Goal: Task Accomplishment & Management: Use online tool/utility

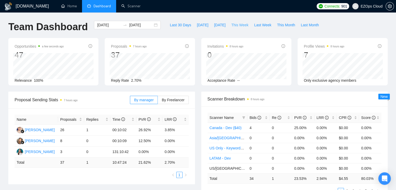
click at [232, 24] on span "This Week" at bounding box center [239, 25] width 17 height 6
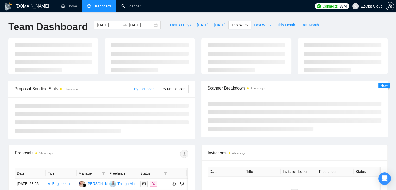
type input "[DATE]"
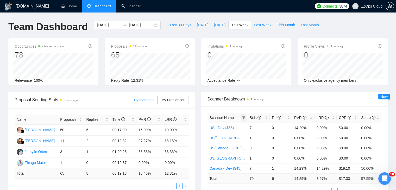
click at [243, 118] on icon "filter" at bounding box center [243, 117] width 3 height 3
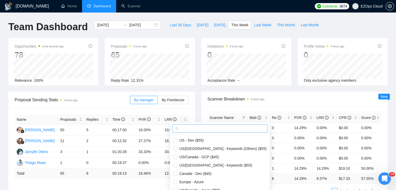
click at [202, 129] on input "text" at bounding box center [222, 129] width 85 height 6
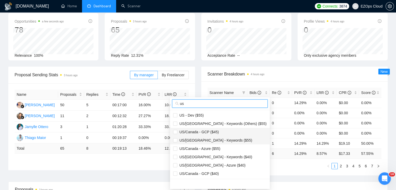
scroll to position [52, 0]
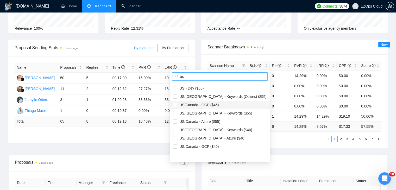
type input "us"
click at [205, 104] on span "US/Canada - GCP ($45)" at bounding box center [197, 105] width 41 height 4
checkbox input "true"
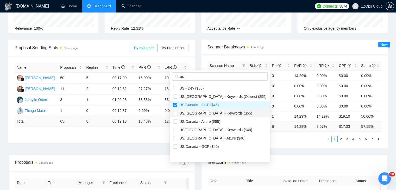
click at [209, 113] on span "US/[GEOGRAPHIC_DATA] - Keywords ($55)" at bounding box center [214, 113] width 75 height 4
checkbox input "true"
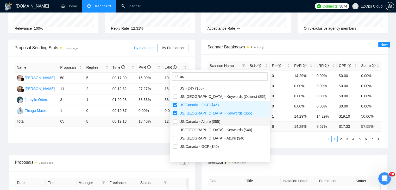
click at [213, 123] on span "US/Canada - Azure ($55)" at bounding box center [198, 121] width 43 height 4
checkbox input "true"
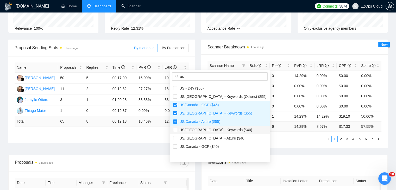
click at [214, 131] on span "US/[GEOGRAPHIC_DATA] - Keywords ($40)" at bounding box center [214, 130] width 75 height 4
checkbox input "true"
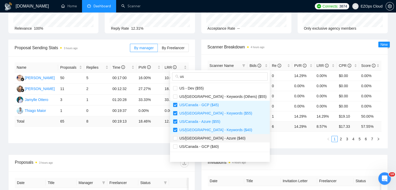
click at [213, 140] on span "US/[GEOGRAPHIC_DATA] - Azure ($40)" at bounding box center [219, 138] width 93 height 6
checkbox input "true"
click at [213, 151] on li "US/[GEOGRAPHIC_DATA] - Keywords (Others) ($40)" at bounding box center [220, 155] width 100 height 8
checkbox input "true"
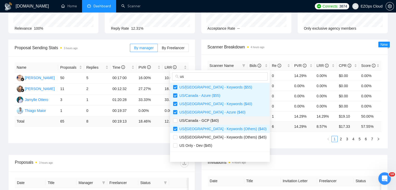
click at [205, 121] on span "US/Canada - GCP ($40)" at bounding box center [197, 120] width 41 height 4
checkbox input "true"
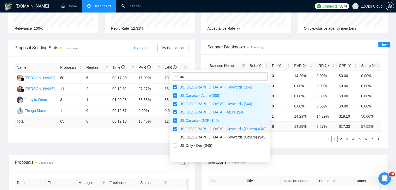
click at [214, 130] on span "US/[GEOGRAPHIC_DATA] - Keywords (Others) ($40)" at bounding box center [221, 129] width 89 height 4
checkbox input "false"
click at [211, 145] on span "US Only - Dev ($45)" at bounding box center [219, 146] width 93 height 6
checkbox input "false"
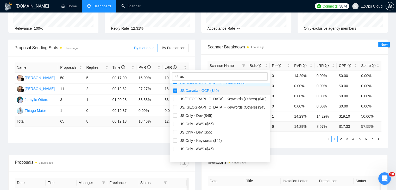
scroll to position [78, 0]
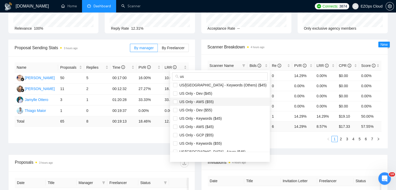
click at [211, 99] on span "US Only - AWS ($55)" at bounding box center [219, 102] width 93 height 6
checkbox input "true"
click at [212, 117] on span "US Only - Keywords ($45)" at bounding box center [199, 118] width 44 height 4
checkbox input "true"
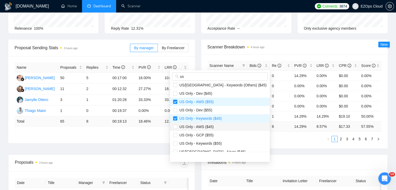
click at [211, 125] on span "US Only - AWS ($45)" at bounding box center [195, 127] width 36 height 4
checkbox input "true"
click at [210, 131] on li "US Only - GCP ($55)" at bounding box center [220, 135] width 100 height 8
checkbox input "true"
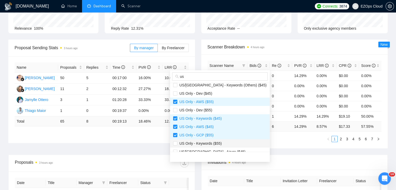
click at [216, 146] on li "US Only - Keywords ($55)" at bounding box center [220, 143] width 100 height 8
checkbox input "true"
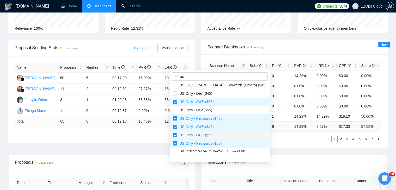
scroll to position [104, 0]
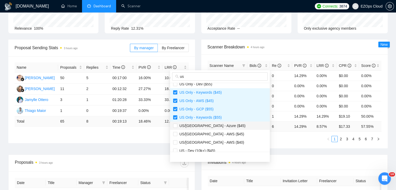
click at [216, 126] on span "US/[GEOGRAPHIC_DATA] - Azure ($45)" at bounding box center [211, 126] width 68 height 4
checkbox input "true"
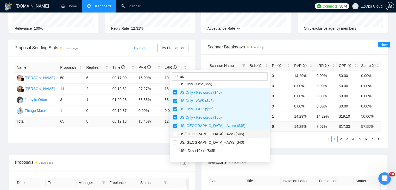
click at [221, 134] on span "US/[GEOGRAPHIC_DATA] - AWS ($45)" at bounding box center [219, 134] width 93 height 6
checkbox input "true"
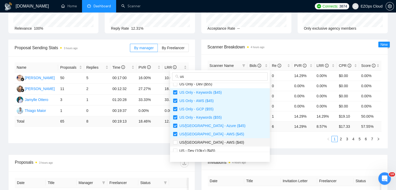
click at [222, 142] on span "US/[GEOGRAPHIC_DATA] - AWS ($40)" at bounding box center [219, 142] width 93 height 6
checkbox input "true"
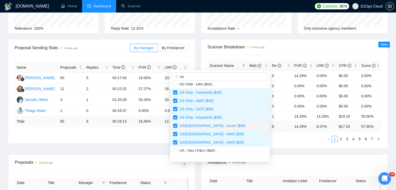
scroll to position [130, 0]
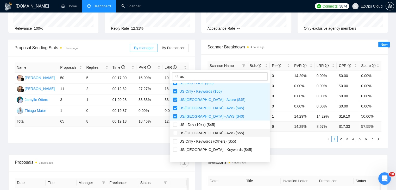
click at [219, 132] on span "US/[GEOGRAPHIC_DATA] - AWS ($55)" at bounding box center [219, 133] width 93 height 6
checkbox input "true"
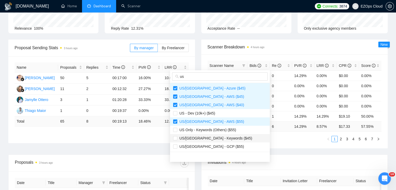
click at [222, 140] on span "US/[GEOGRAPHIC_DATA] - Keywords ($45)" at bounding box center [214, 138] width 75 height 4
checkbox input "true"
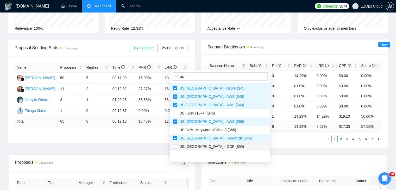
click at [225, 147] on span "US/[GEOGRAPHIC_DATA] - GCP ($55)" at bounding box center [219, 147] width 93 height 6
checkbox input "true"
click at [268, 144] on div "Scanner Name Bids Re PVR LRR CPR Score US - Dev ($55) 7 0 14.29% 0.00% $0.00 0.…" at bounding box center [294, 101] width 186 height 94
